Goal: Navigation & Orientation: Go to known website

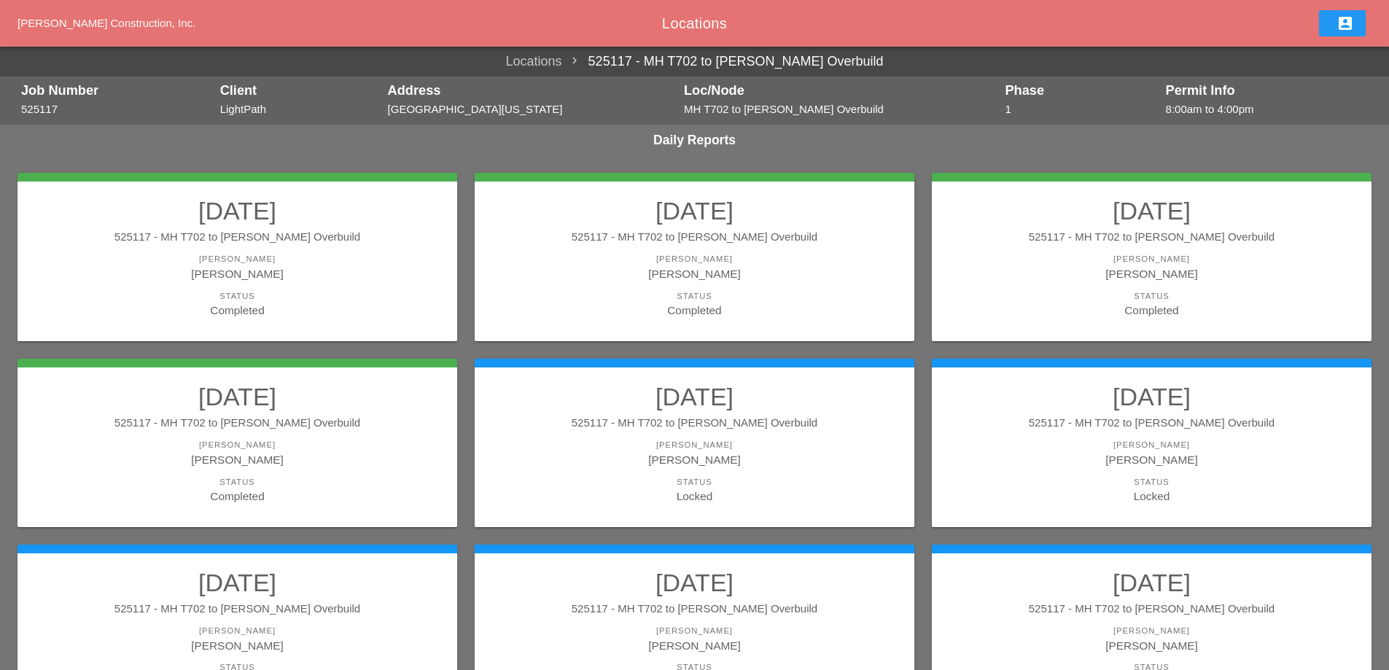
click at [95, 29] on div "[PERSON_NAME] Construction, Inc." at bounding box center [129, 23] width 225 height 17
click at [98, 27] on span "[PERSON_NAME] Construction, Inc." at bounding box center [106, 23] width 178 height 12
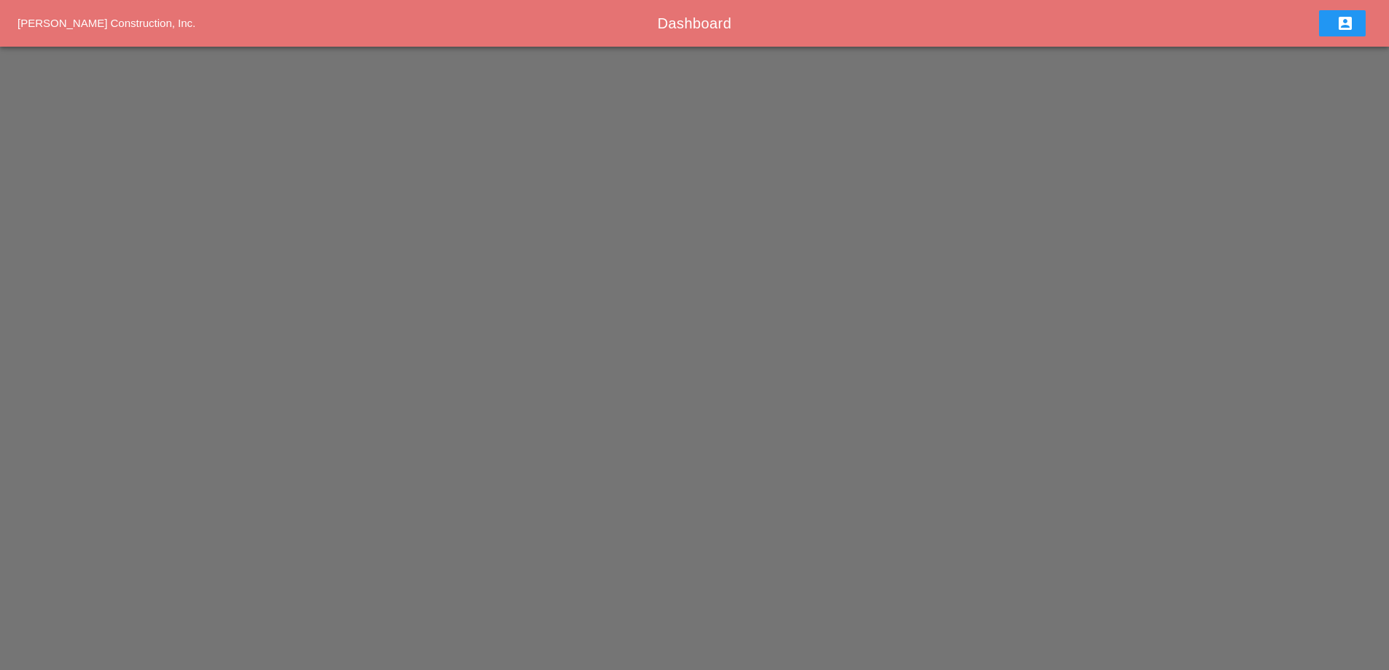
click at [672, 35] on div "Westmoreland Construction, Inc. Dashboard account_box" at bounding box center [694, 23] width 1389 height 47
drag, startPoint x: 675, startPoint y: 27, endPoint x: 663, endPoint y: 29, distance: 11.9
click at [674, 28] on span "Dashboard" at bounding box center [695, 23] width 74 height 16
click at [122, 28] on span "[PERSON_NAME] Construction, Inc." at bounding box center [106, 23] width 178 height 12
click at [1347, 24] on icon "account_box" at bounding box center [1344, 23] width 17 height 17
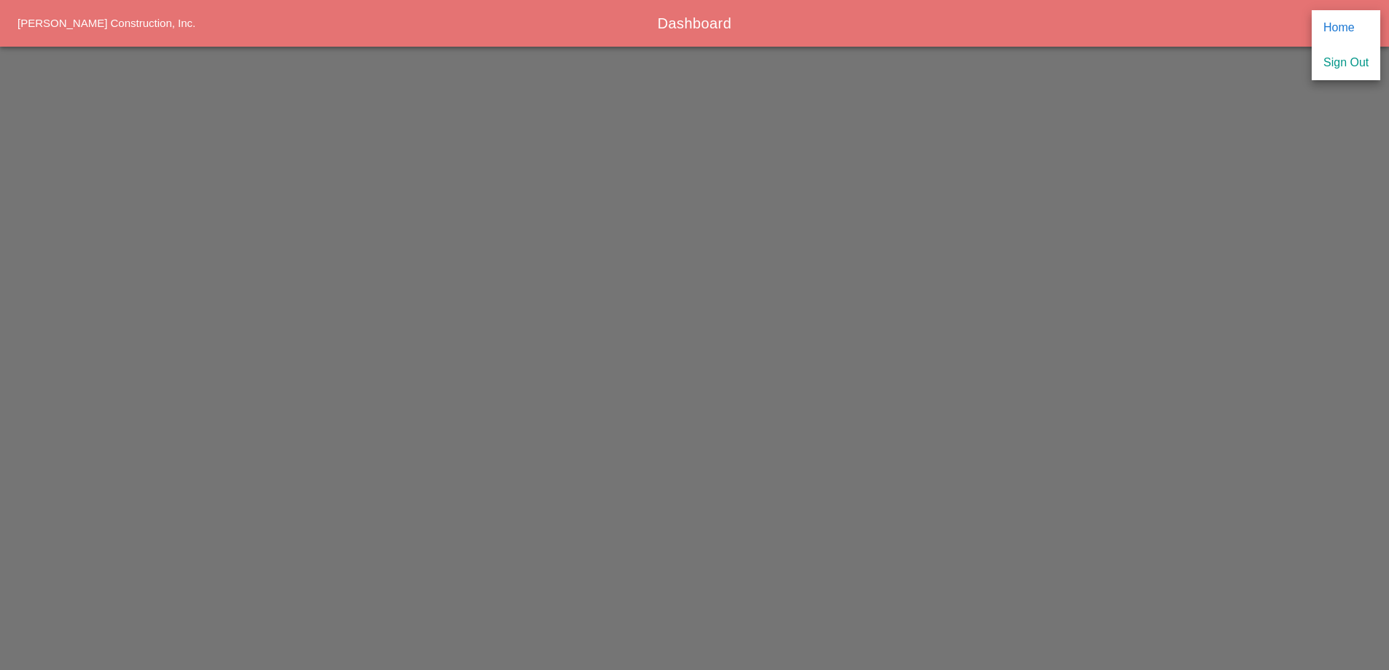
click at [87, 26] on span "[PERSON_NAME] Construction, Inc." at bounding box center [106, 23] width 178 height 12
click at [116, 26] on span "[PERSON_NAME] Construction, Inc." at bounding box center [106, 23] width 178 height 12
click at [716, 31] on div "Dashboard" at bounding box center [694, 23] width 903 height 22
click at [1345, 30] on icon "account_box" at bounding box center [1344, 23] width 17 height 17
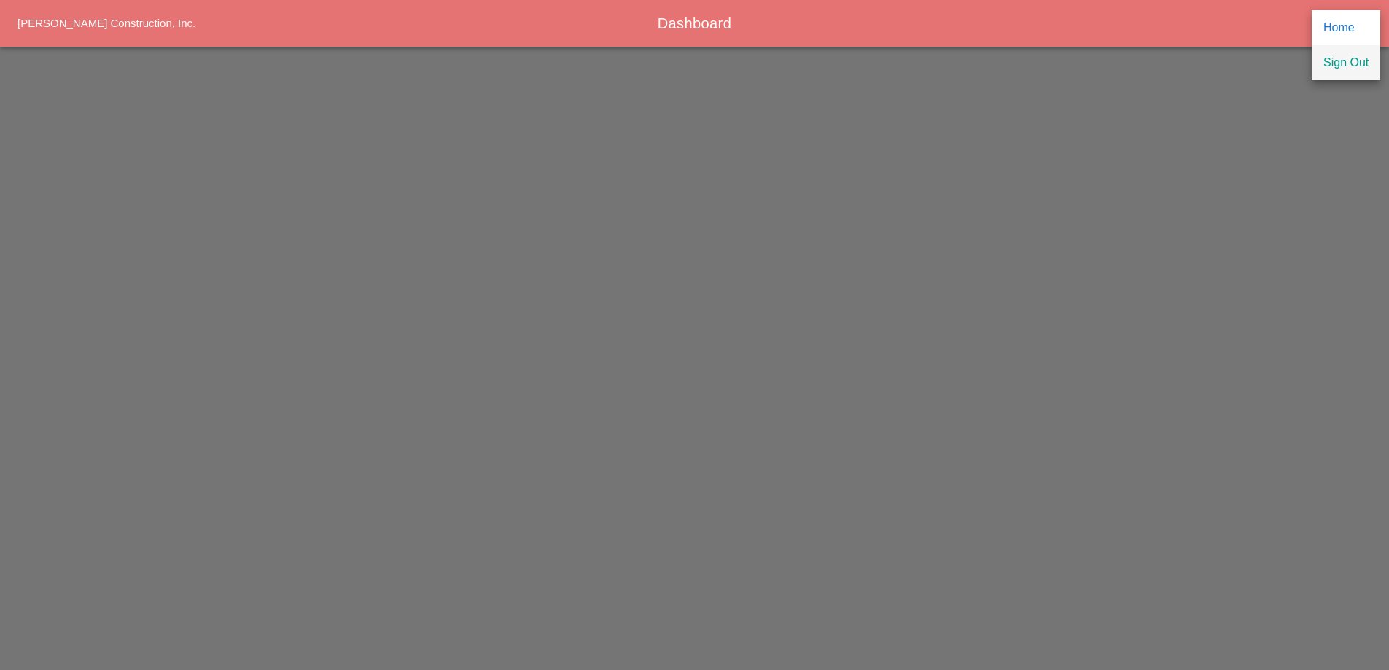
click at [1350, 61] on div "Sign Out" at bounding box center [1345, 62] width 45 height 17
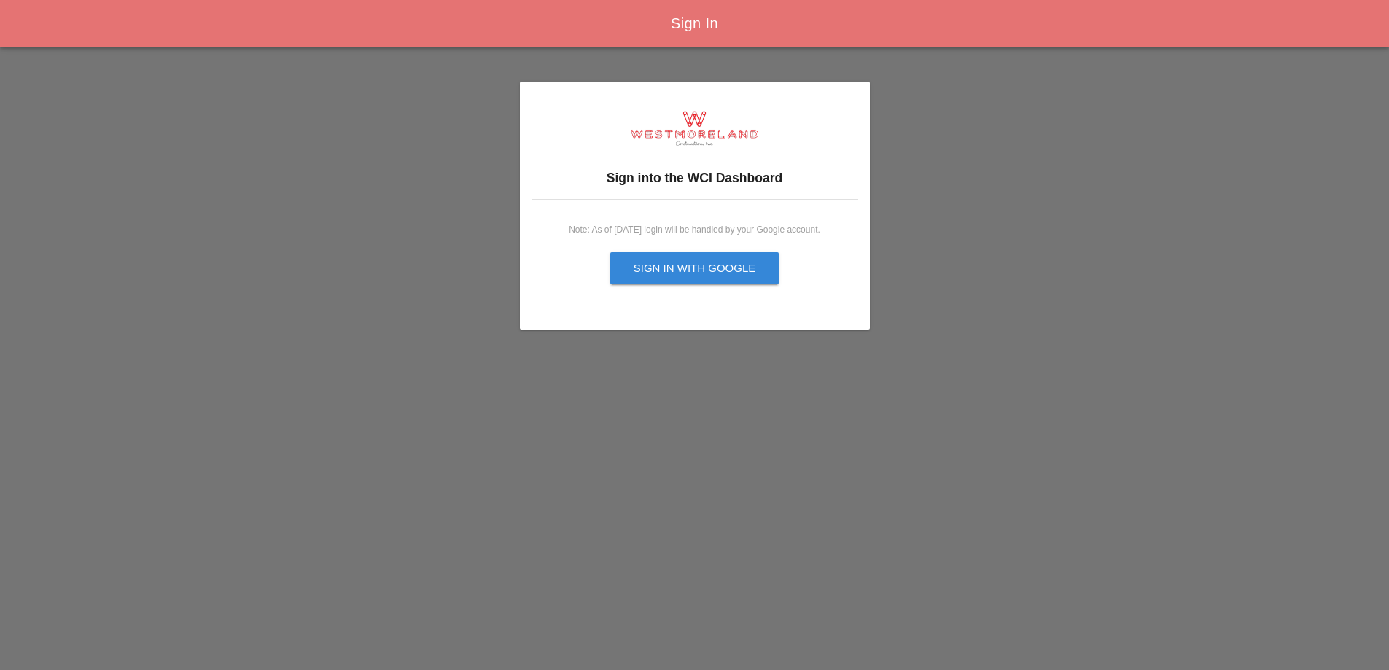
click at [679, 274] on div "Sign in with Google" at bounding box center [695, 268] width 122 height 17
